Goal: Communication & Community: Answer question/provide support

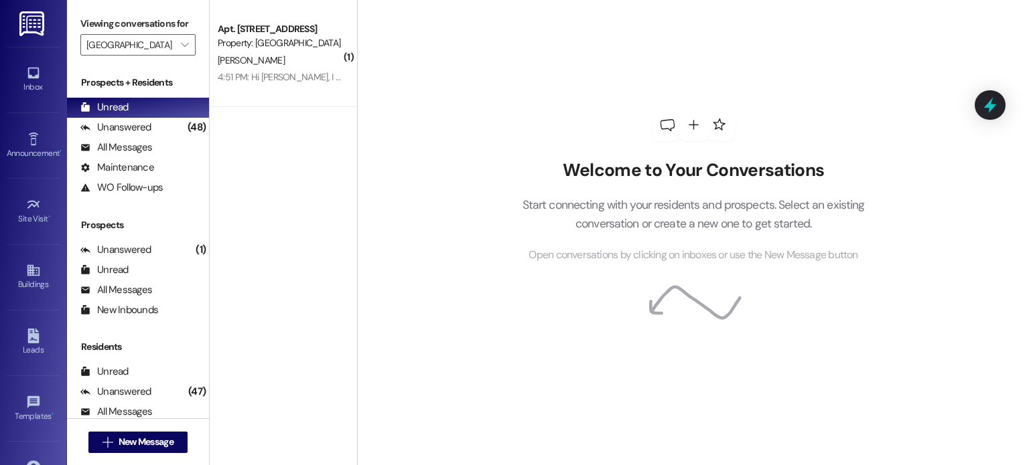
click at [37, 21] on img at bounding box center [32, 23] width 27 height 25
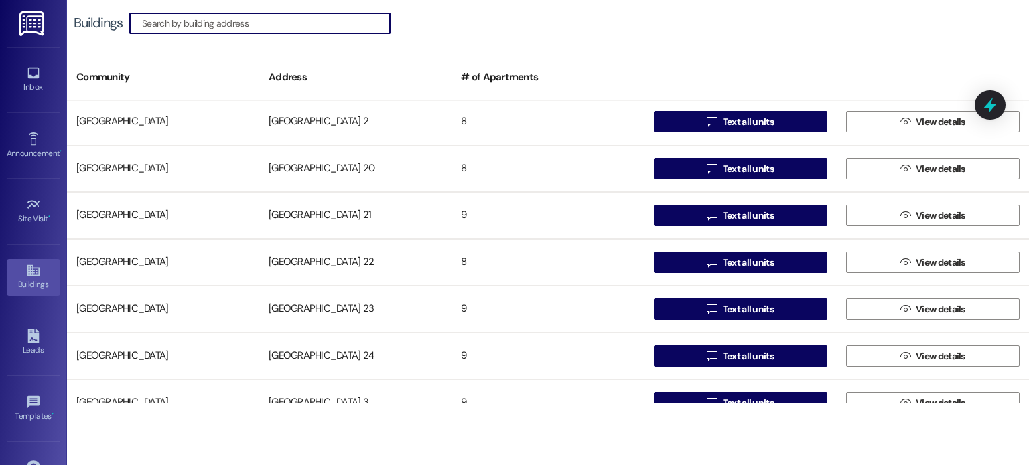
scroll to position [737, 0]
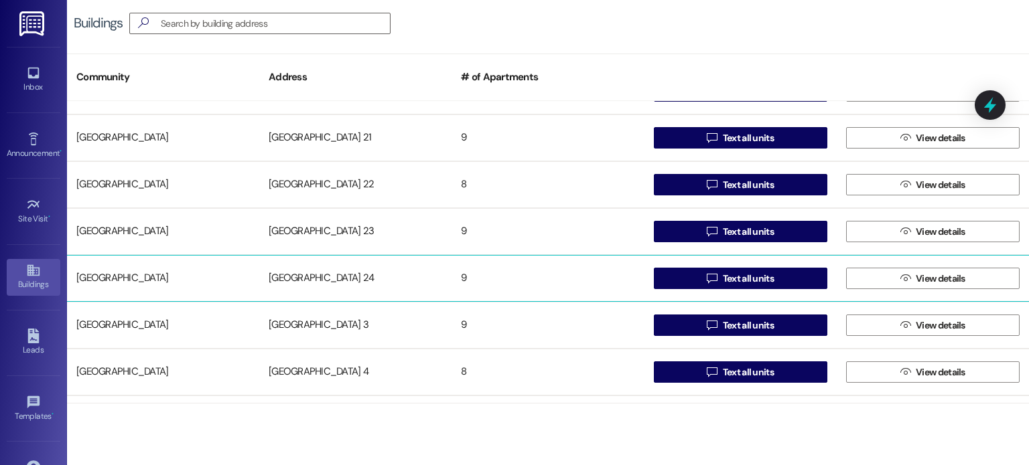
click at [292, 280] on div "[GEOGRAPHIC_DATA] 24" at bounding box center [355, 278] width 192 height 27
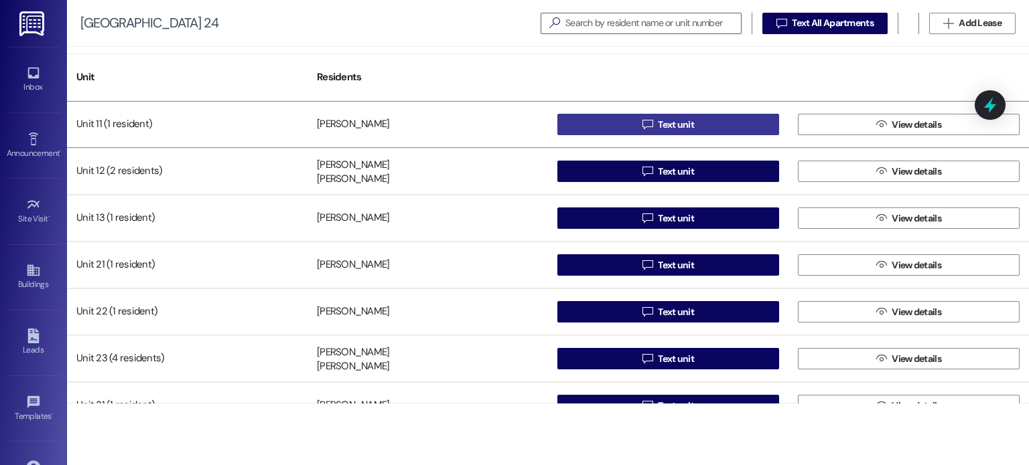
click at [615, 121] on button " Text unit" at bounding box center [668, 124] width 222 height 21
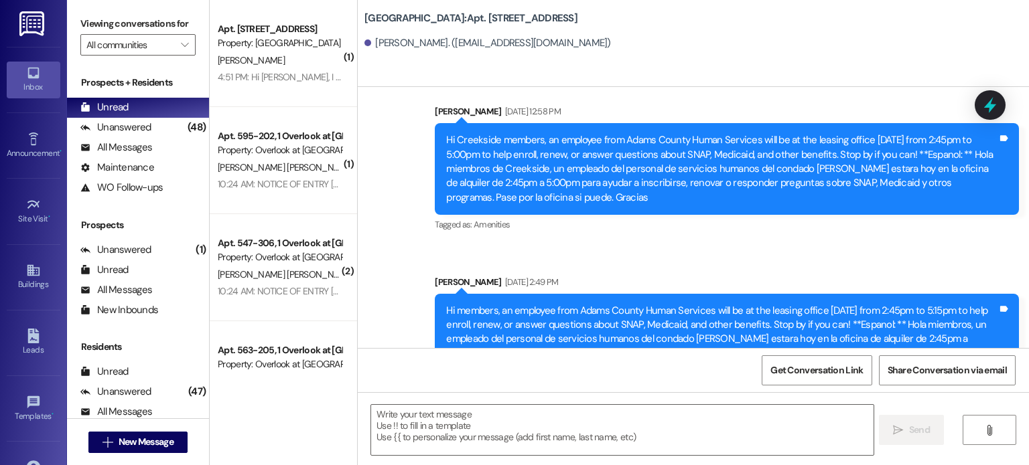
scroll to position [40332, 0]
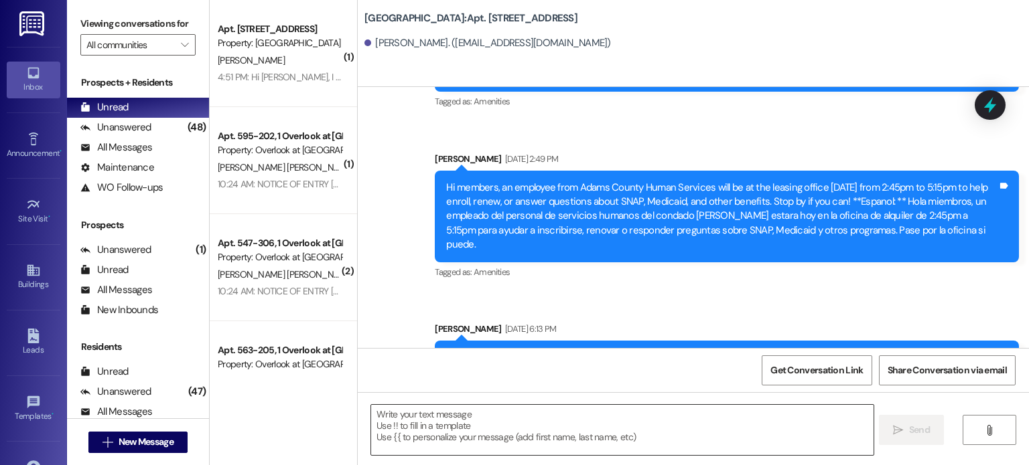
click at [405, 417] on textarea at bounding box center [622, 430] width 502 height 50
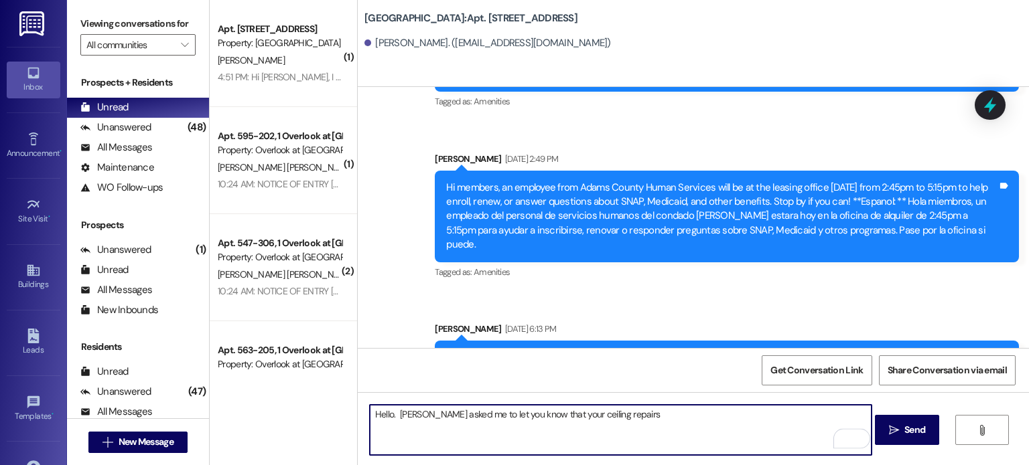
click at [569, 415] on textarea "Hello. [PERSON_NAME] asked me to let you know that your ceiling repairs" at bounding box center [621, 430] width 502 height 50
click at [668, 413] on textarea "Hello. [PERSON_NAME] asked me to let you know that your bathroom ceiling repairs" at bounding box center [621, 430] width 502 height 50
click at [668, 413] on textarea "Hello. [PERSON_NAME] asked me to let you know that your bathroom ceiling repair…" at bounding box center [621, 430] width 502 height 50
click at [666, 419] on textarea "Hello. [PERSON_NAME] asked me to let you know that your bathroom ceiling repair…" at bounding box center [621, 430] width 502 height 50
drag, startPoint x: 711, startPoint y: 415, endPoint x: 724, endPoint y: 416, distance: 12.7
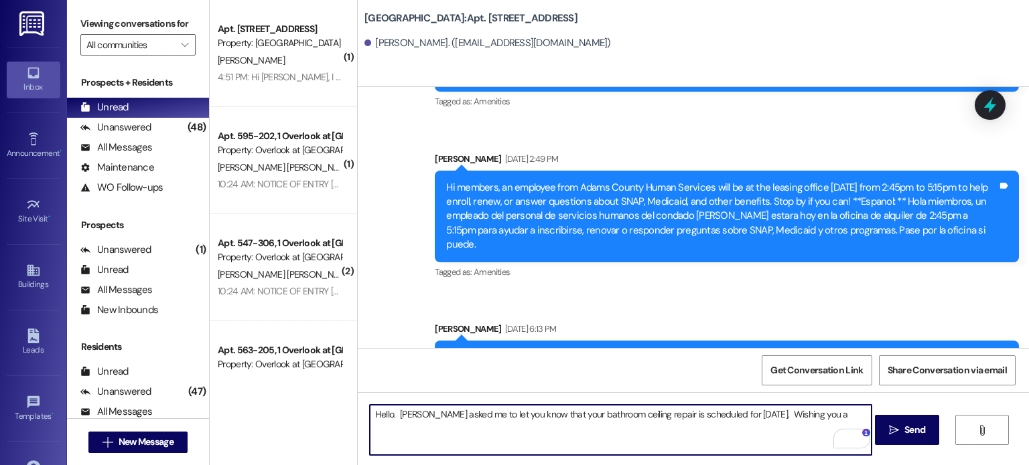
click at [724, 416] on textarea "Hello. [PERSON_NAME] asked me to let you know that your bathroom ceiling repair…" at bounding box center [621, 430] width 502 height 50
click at [656, 420] on textarea "Hello. [PERSON_NAME] asked me to let you know that your bathroom ceiling repair…" at bounding box center [621, 430] width 502 height 50
click at [712, 415] on textarea "Hello. [PERSON_NAME] asked me to let you know that your bathroom ceiling repair…" at bounding box center [621, 430] width 502 height 50
click at [669, 413] on textarea "Hello. [PERSON_NAME] asked me to let you know that your bathroom ceiling repair…" at bounding box center [621, 430] width 502 height 50
click at [729, 414] on textarea "Hello. [PERSON_NAME] asked me to let you know that your bathroom ceiling repair…" at bounding box center [621, 430] width 502 height 50
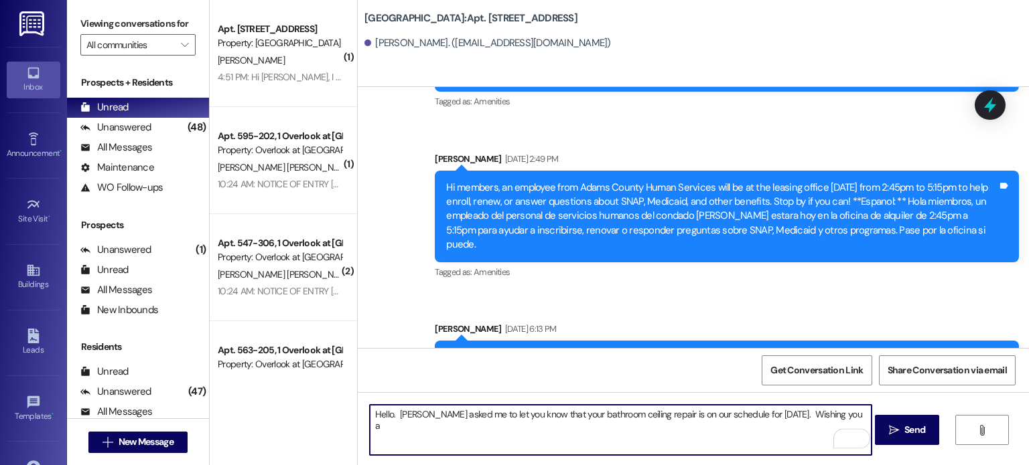
click at [679, 415] on textarea "Hello. [PERSON_NAME] asked me to let you know that your bathroom ceiling repair…" at bounding box center [621, 430] width 502 height 50
click at [849, 414] on textarea "Hello. [PERSON_NAME] asked me to let you know that your bathroom ceiling repair…" at bounding box center [621, 430] width 502 height 50
type textarea "Hello. [PERSON_NAME] asked me to let you know that your bathroom ceiling repair…"
click at [908, 428] on span "Send" at bounding box center [914, 430] width 21 height 14
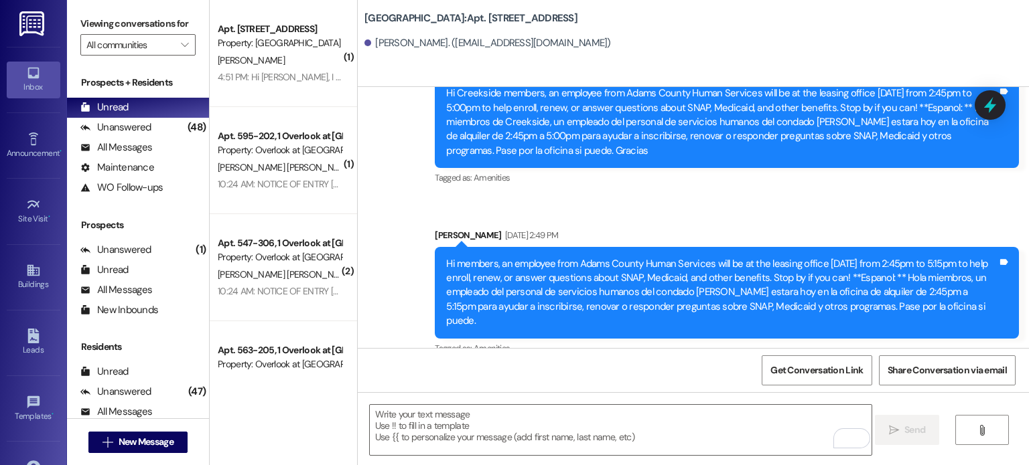
scroll to position [40440, 0]
